Goal: Navigation & Orientation: Find specific page/section

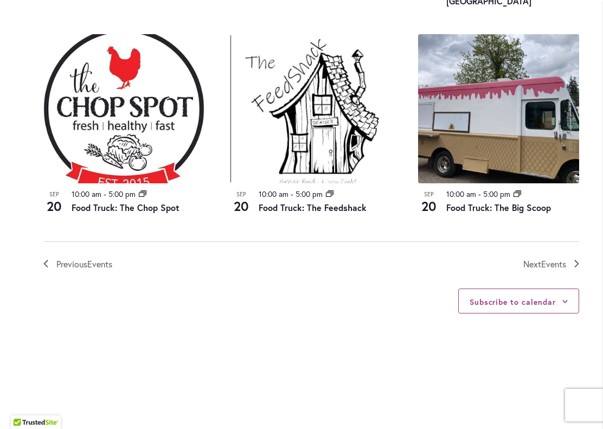
scroll to position [1221, 0]
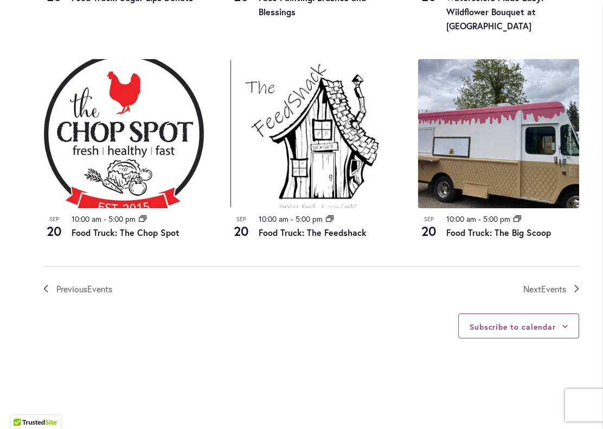
click at [546, 285] on span "Events" at bounding box center [553, 288] width 25 height 11
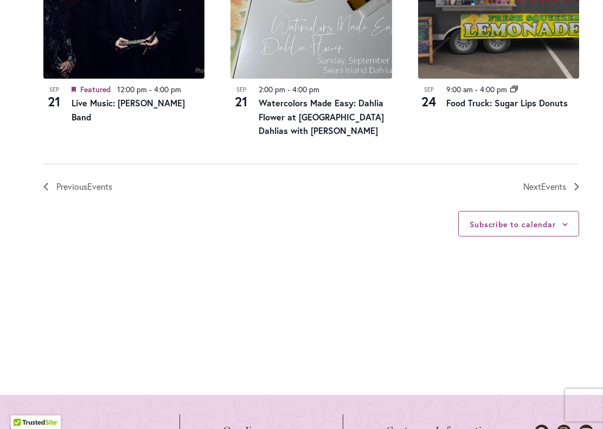
scroll to position [1362, 0]
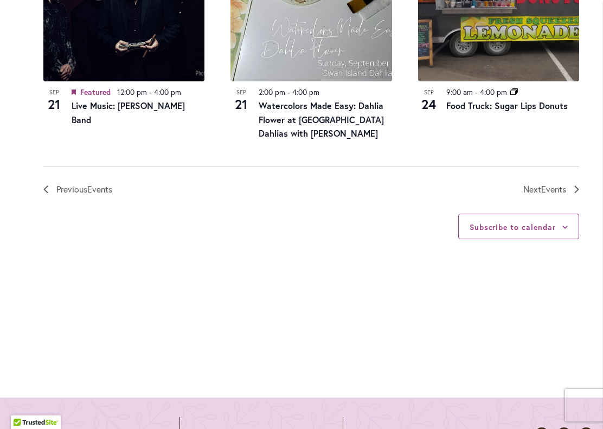
click at [556, 182] on span "Next Events" at bounding box center [544, 189] width 43 height 14
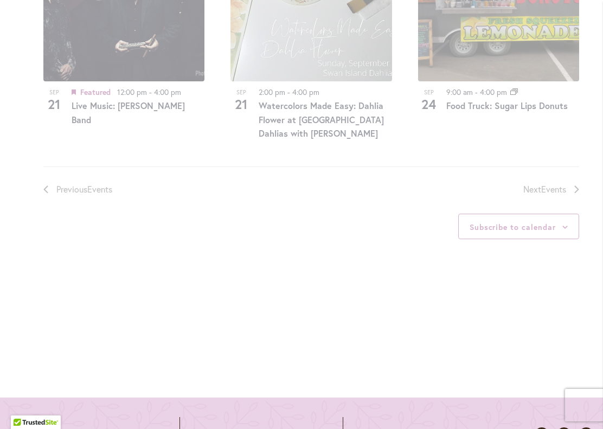
scroll to position [535, 0]
